Goal: Information Seeking & Learning: Learn about a topic

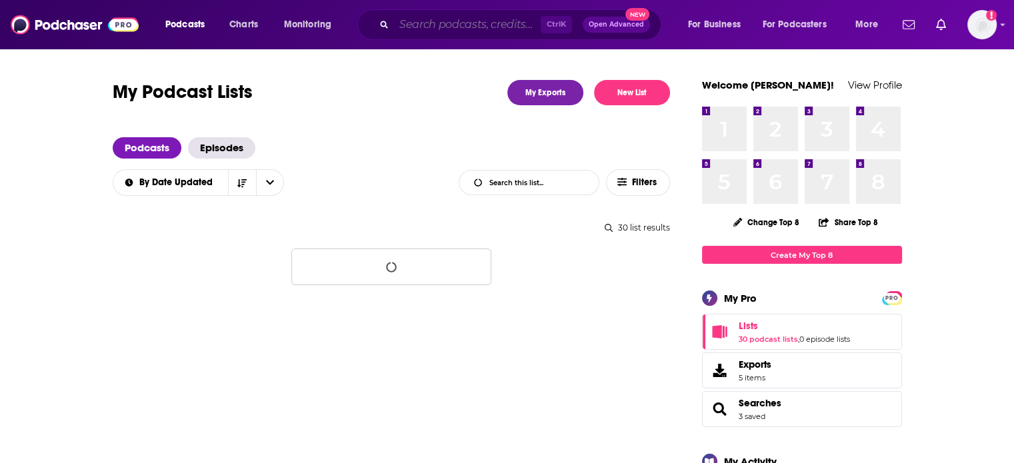
click at [490, 26] on input "Search podcasts, credits, & more..." at bounding box center [467, 24] width 147 height 21
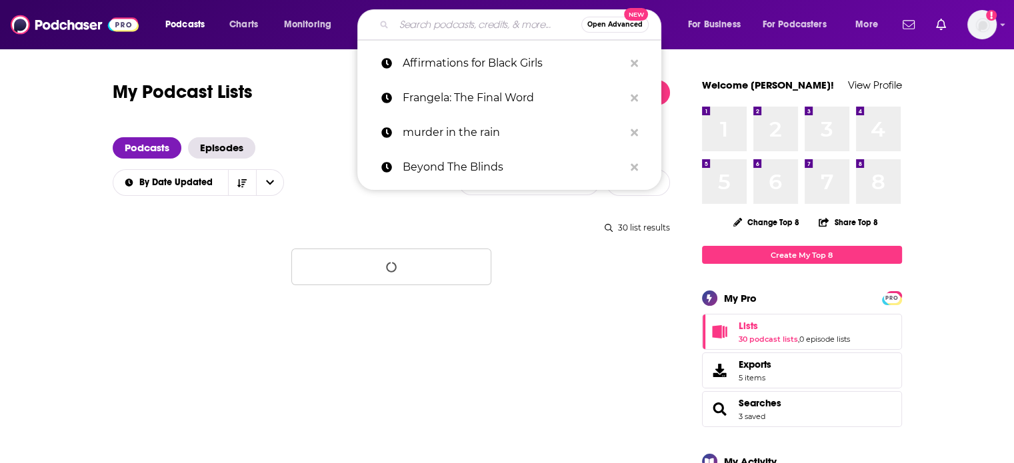
paste input "𝑺𝒉𝒆’𝒔 𝑨𝒍𝒍 𝑩𝒐𝒐𝒌𝒔"
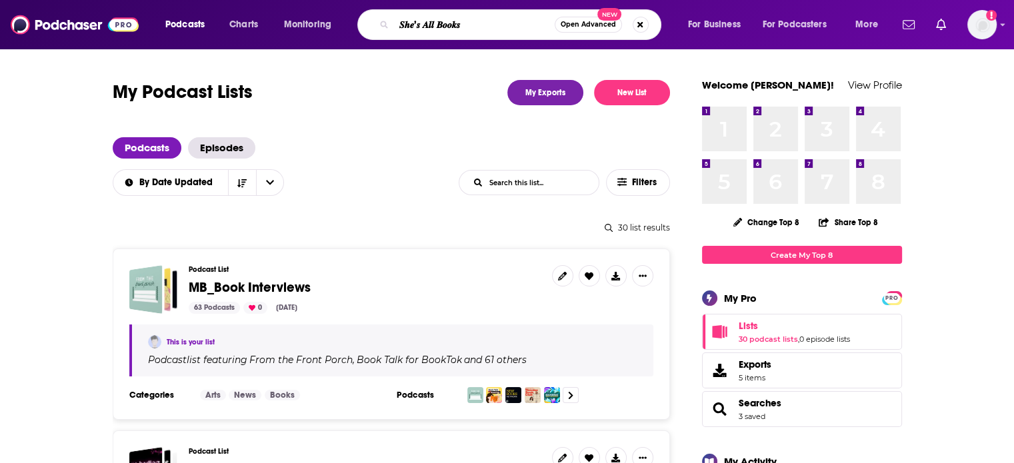
type input "𝑺𝒉𝒆’𝒔 𝑨𝒍𝒍 𝑩𝒐𝒐𝒌𝒔"
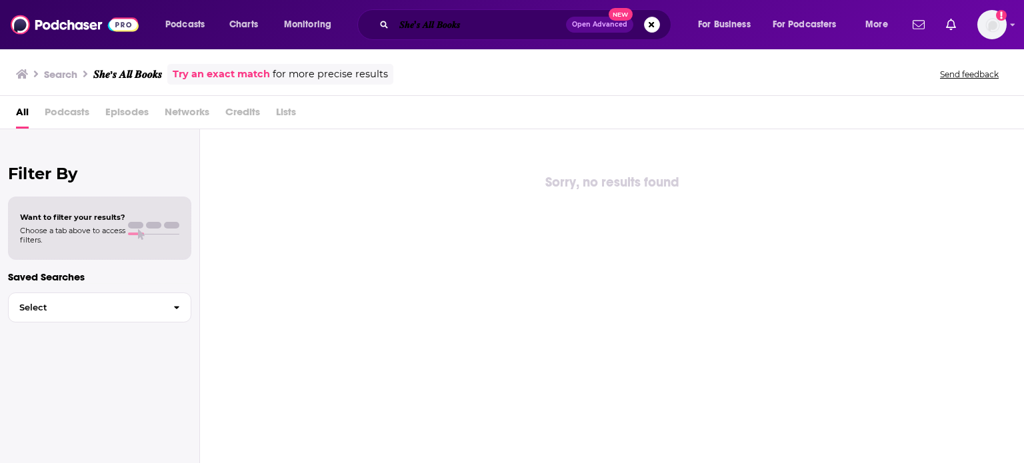
click at [489, 27] on input "𝑺𝒉𝒆’𝒔 𝑨𝒍𝒍 𝑩𝒐𝒐𝒌𝒔" at bounding box center [480, 24] width 172 height 21
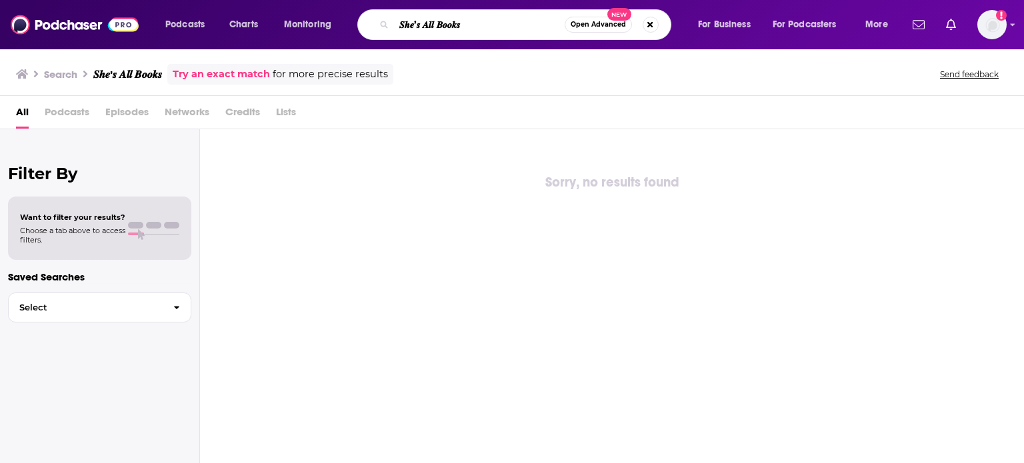
click at [489, 27] on input "𝑺𝒉𝒆’𝒔 𝑨𝒍𝒍 𝑩𝒐𝒐𝒌𝒔" at bounding box center [479, 24] width 171 height 21
type input "she's all books"
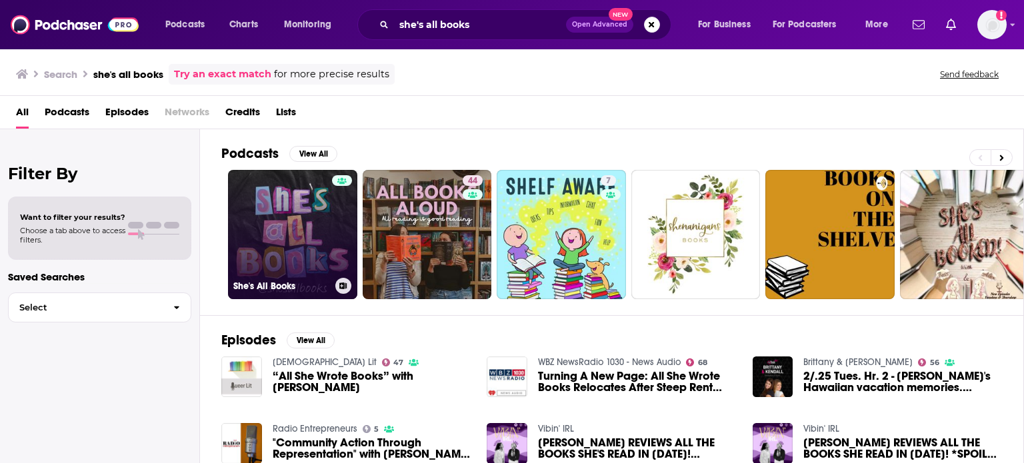
click at [299, 207] on link "She's All Books" at bounding box center [292, 234] width 129 height 129
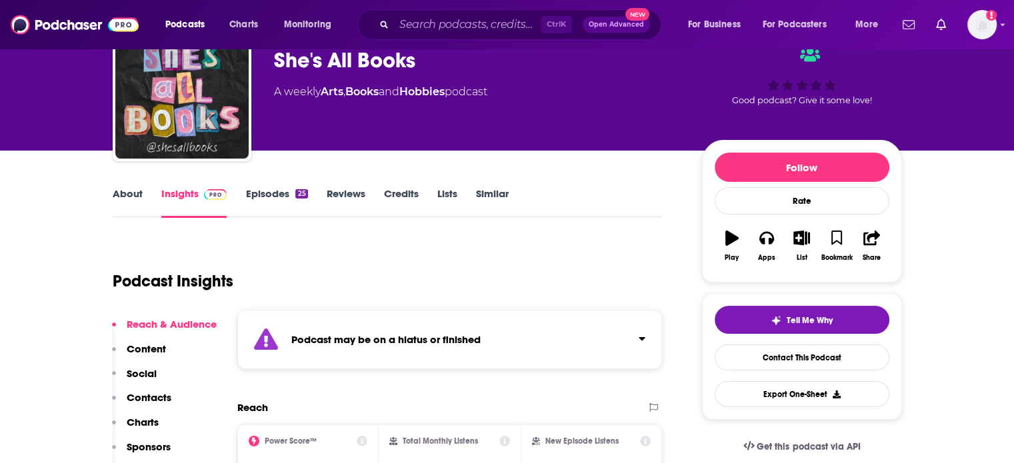
scroll to position [133, 0]
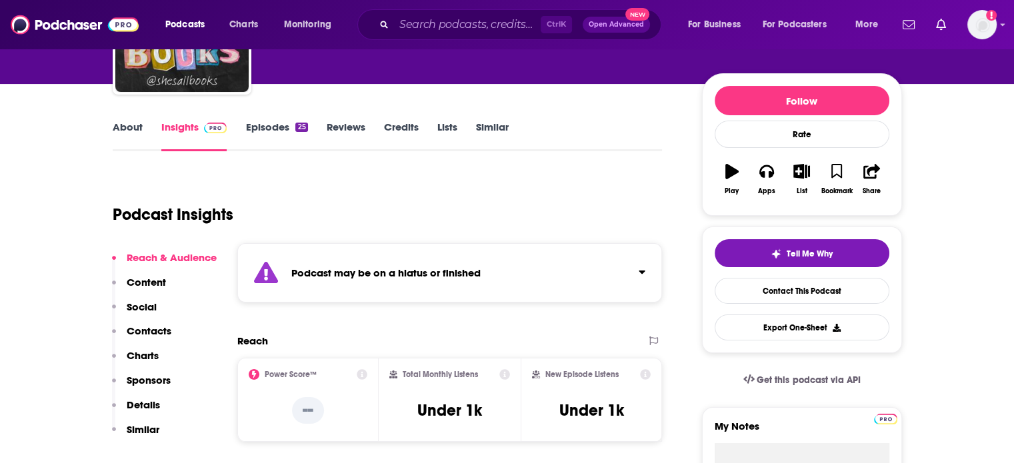
click at [125, 122] on link "About" at bounding box center [128, 136] width 30 height 31
